Goal: Task Accomplishment & Management: Complete application form

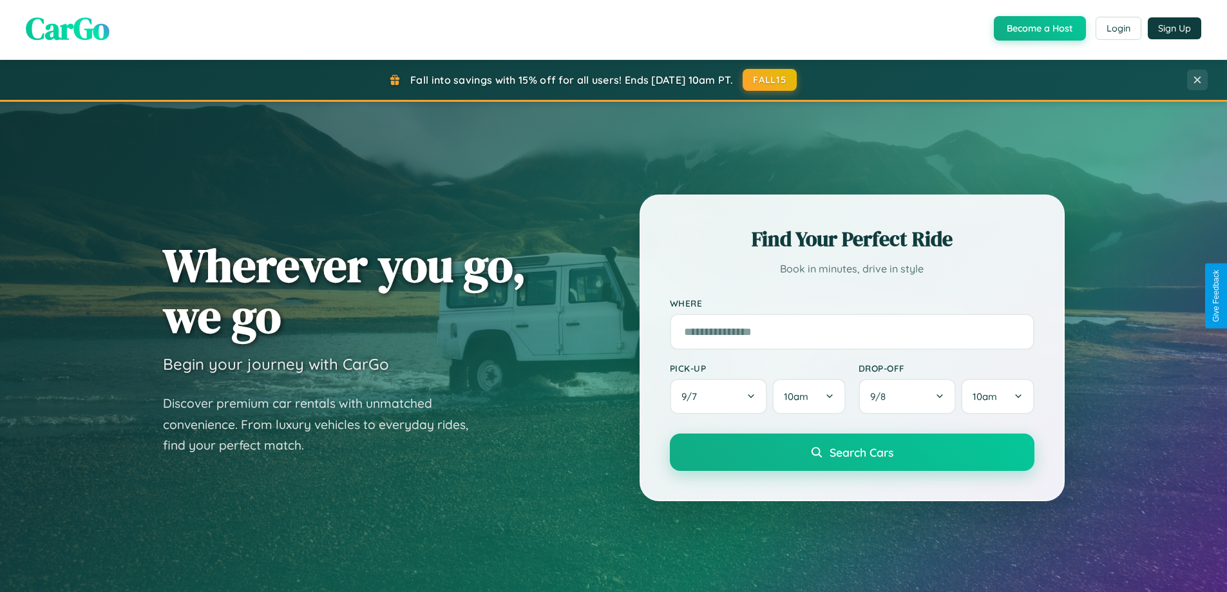
scroll to position [2479, 0]
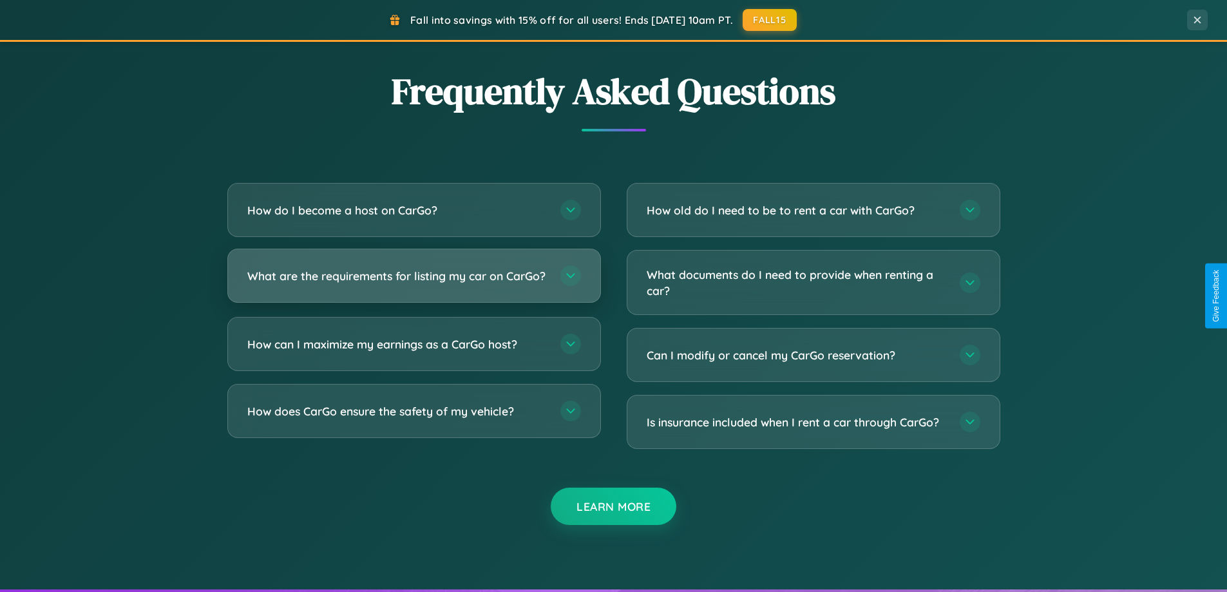
click at [414, 282] on h3 "What are the requirements for listing my car on CarGo?" at bounding box center [397, 276] width 300 height 16
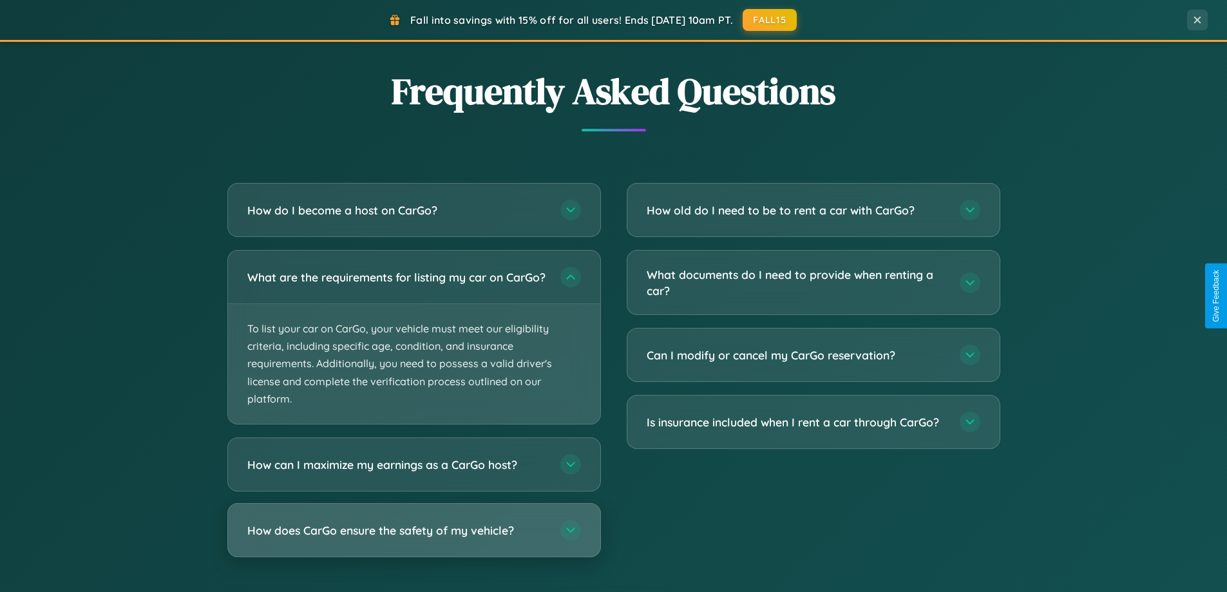
click at [414, 539] on h3 "How does CarGo ensure the safety of my vehicle?" at bounding box center [397, 531] width 300 height 16
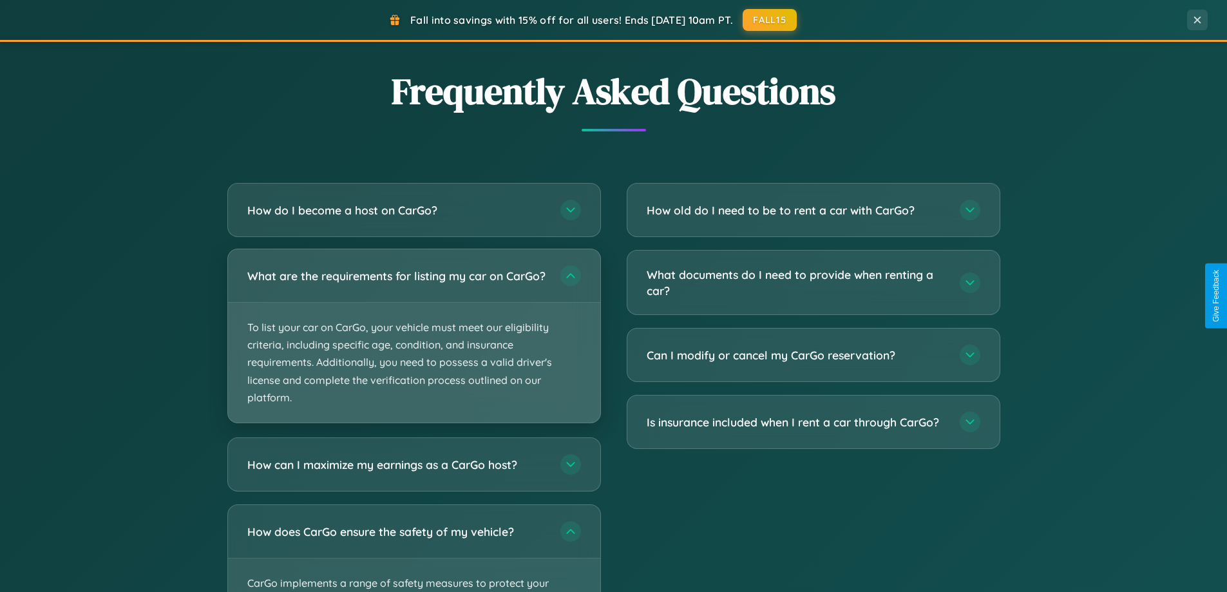
click at [414, 341] on p "To list your car on CarGo, your vehicle must meet our eligibility criteria, inc…" at bounding box center [414, 363] width 372 height 120
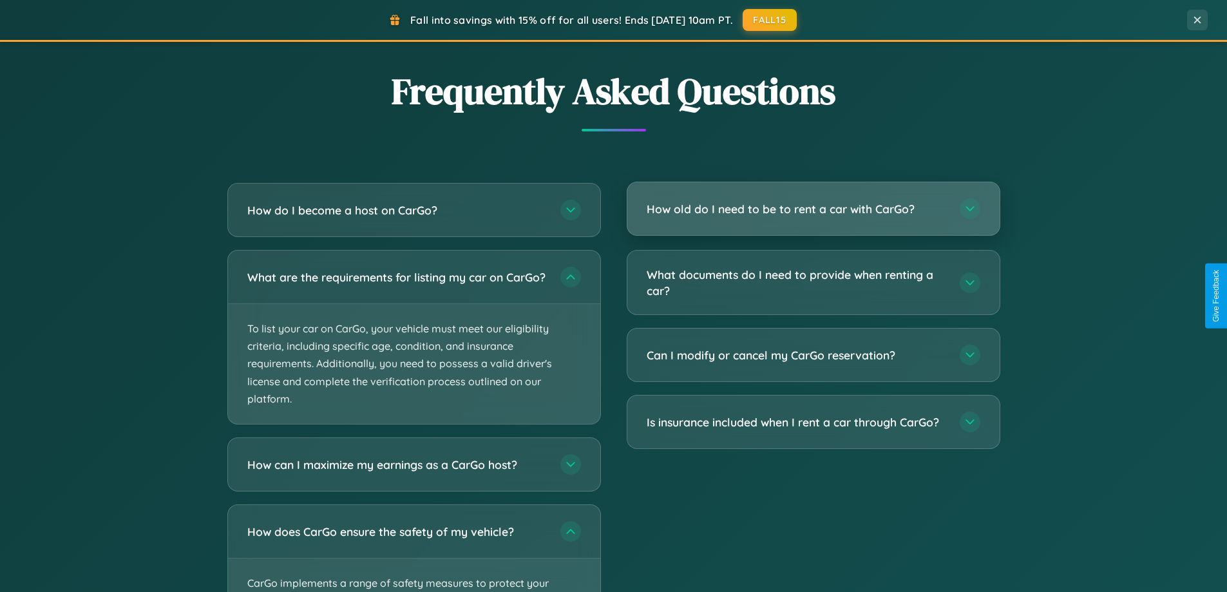
click at [813, 209] on h3 "How old do I need to be to rent a car with CarGo?" at bounding box center [797, 209] width 300 height 16
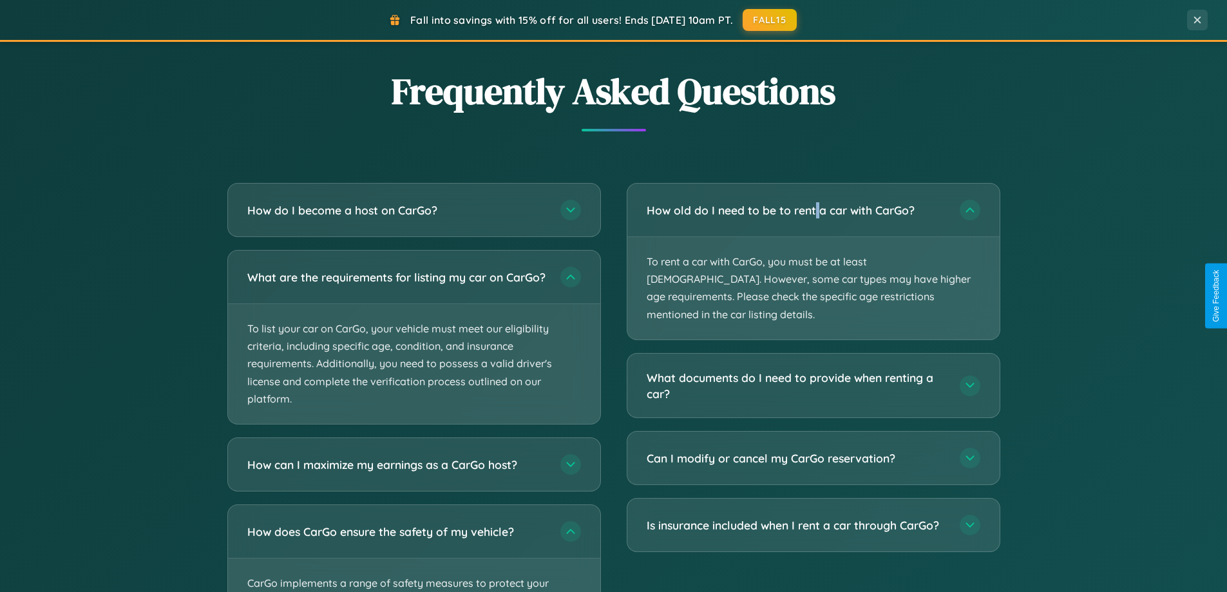
scroll to position [0, 0]
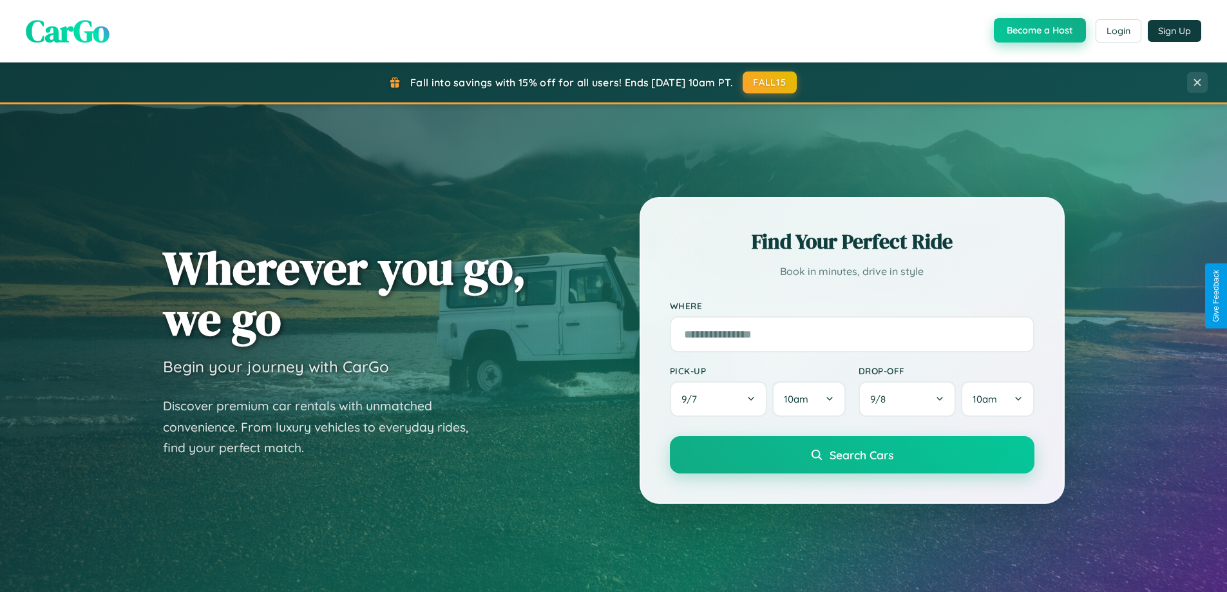
click at [1039, 31] on button "Become a Host" at bounding box center [1040, 30] width 92 height 24
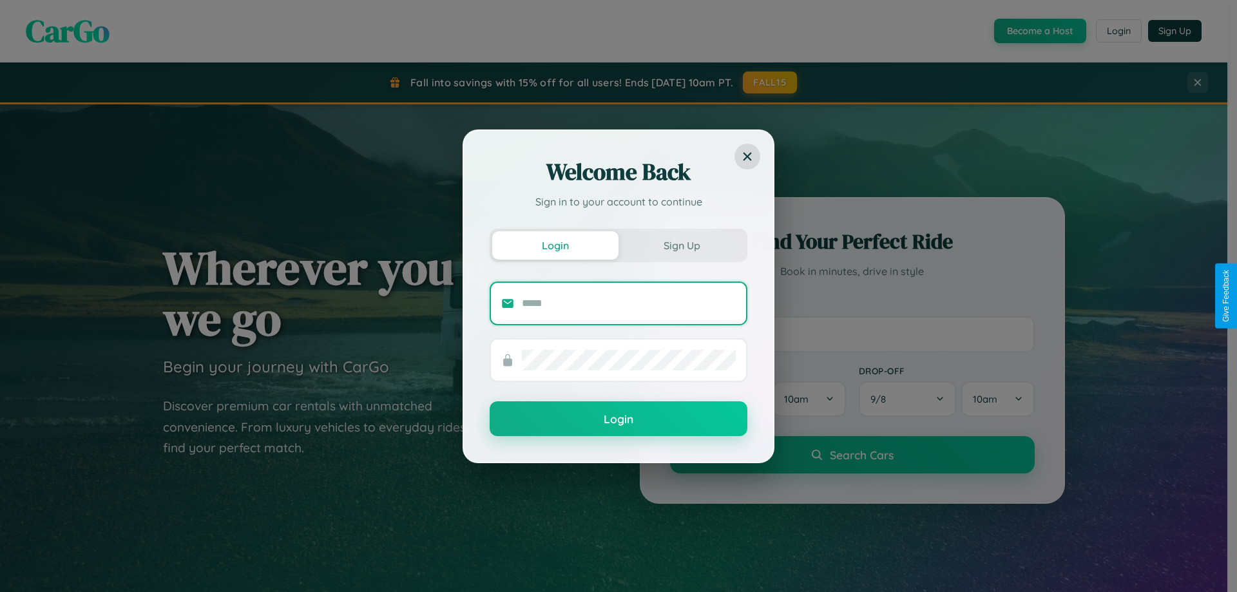
click at [629, 303] on input "text" at bounding box center [629, 303] width 214 height 21
type input "**********"
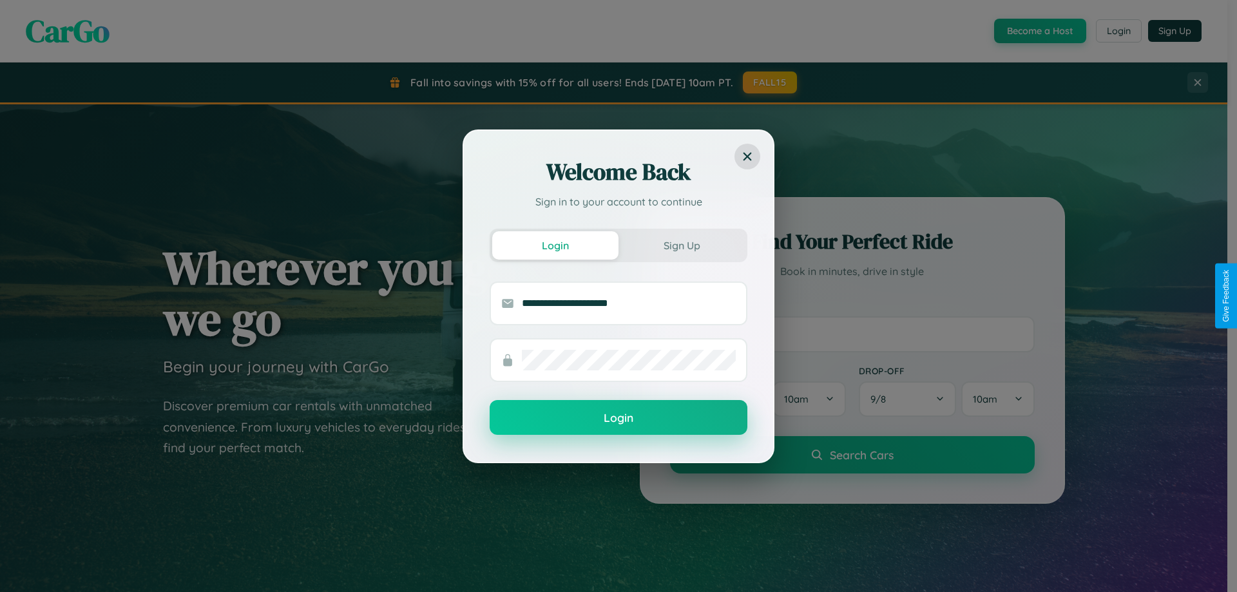
click at [619, 418] on button "Login" at bounding box center [619, 417] width 258 height 35
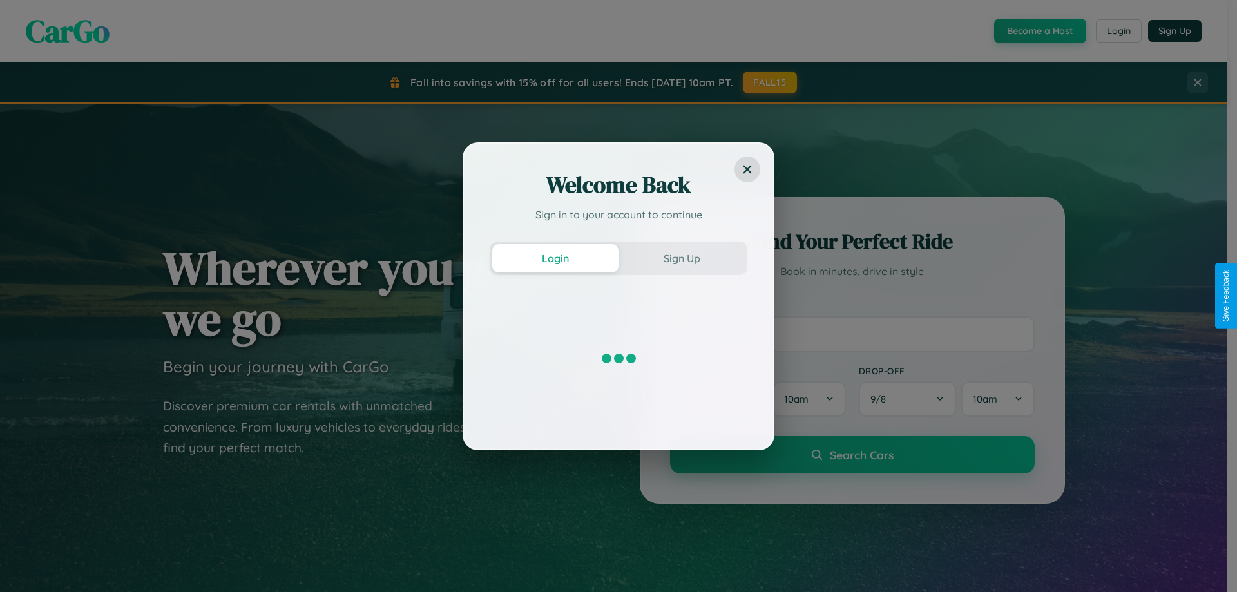
click at [1039, 31] on div "Welcome Back Sign in to your account to continue Login Sign Up" at bounding box center [618, 296] width 1237 height 592
